Goal: Find specific page/section: Find specific page/section

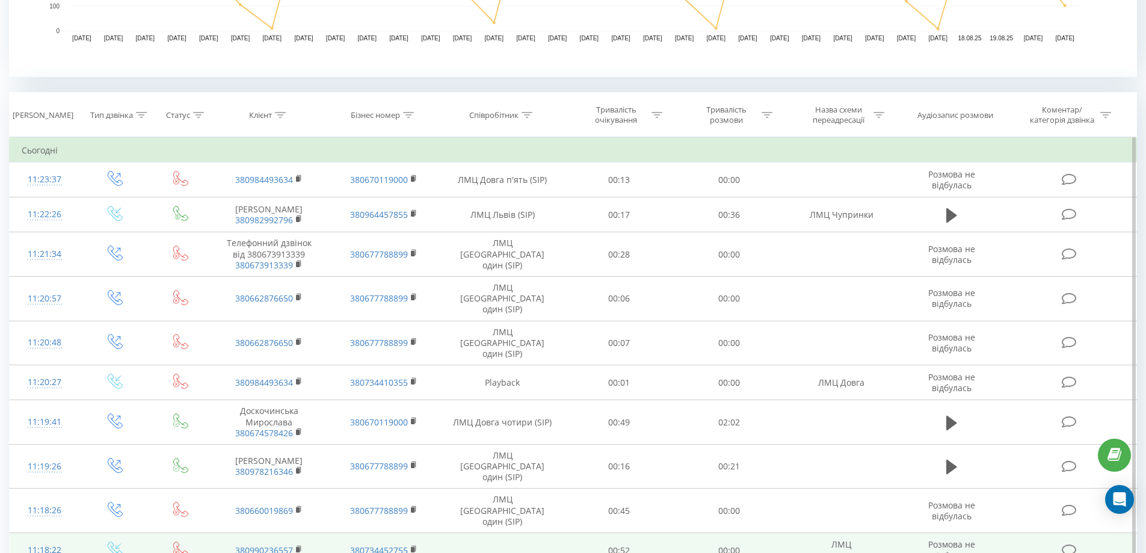
scroll to position [481, 0]
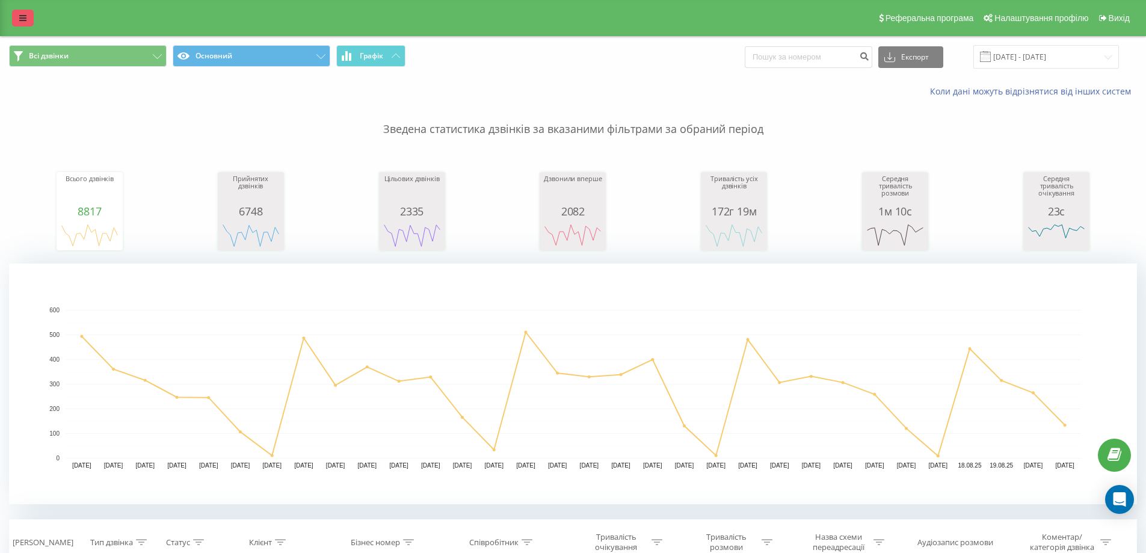
click at [20, 22] on link at bounding box center [23, 18] width 22 height 17
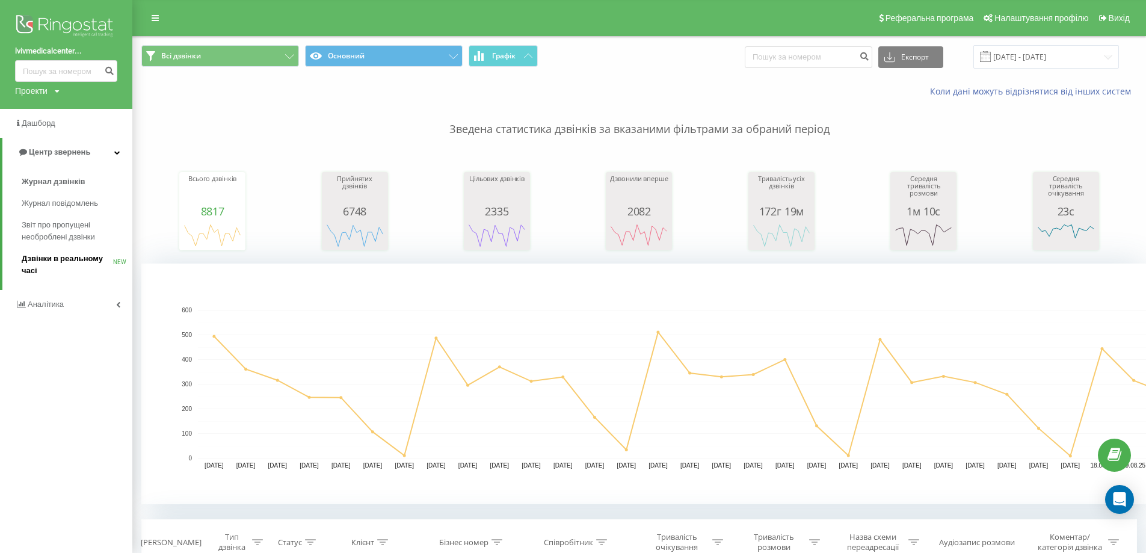
click at [58, 252] on link "Дзвінки в реальному часі NEW" at bounding box center [77, 265] width 111 height 34
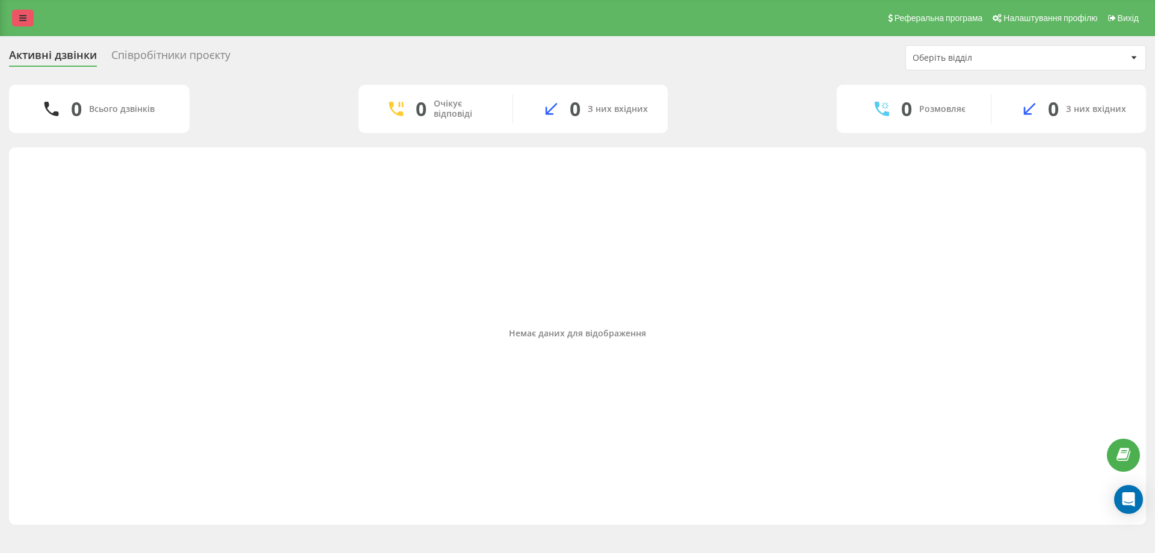
click at [24, 18] on icon at bounding box center [22, 18] width 7 height 8
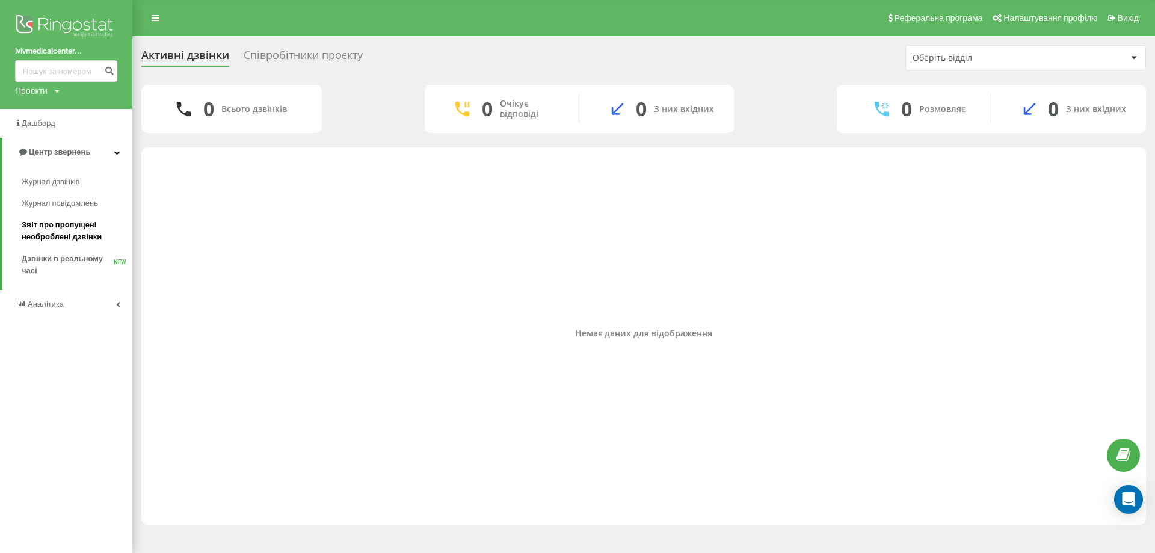
click at [76, 231] on span "Звіт про пропущені необроблені дзвінки" at bounding box center [74, 231] width 105 height 24
